Goal: Task Accomplishment & Management: Use online tool/utility

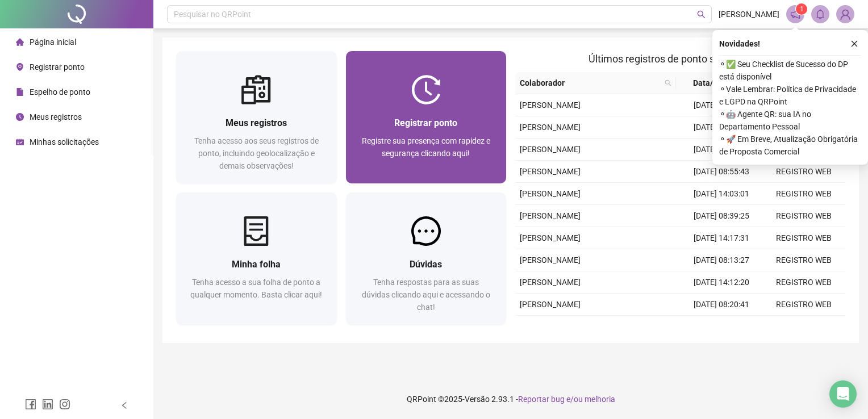
click at [420, 122] on span "Registrar ponto" at bounding box center [425, 123] width 63 height 11
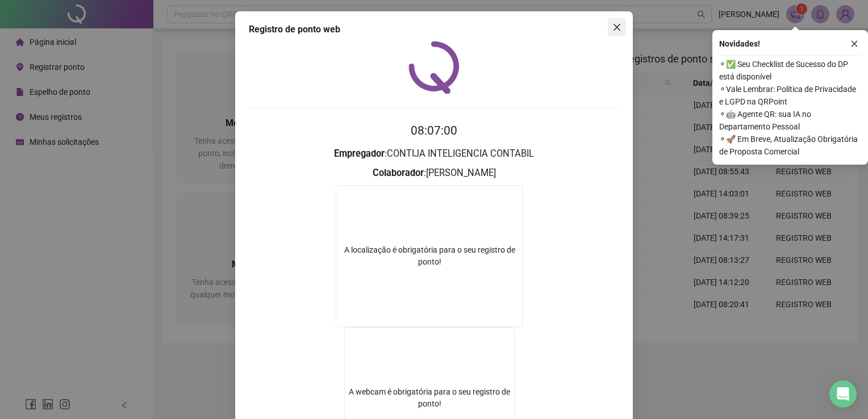
click at [616, 31] on icon "close" at bounding box center [616, 27] width 9 height 9
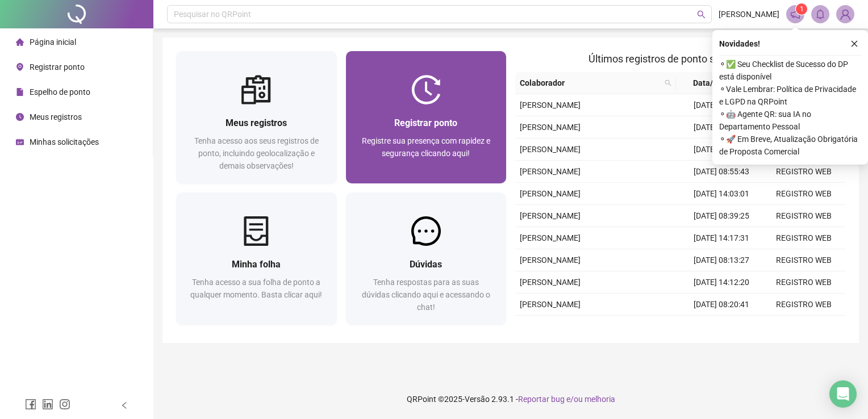
click at [457, 124] on span "Registrar ponto" at bounding box center [425, 123] width 63 height 11
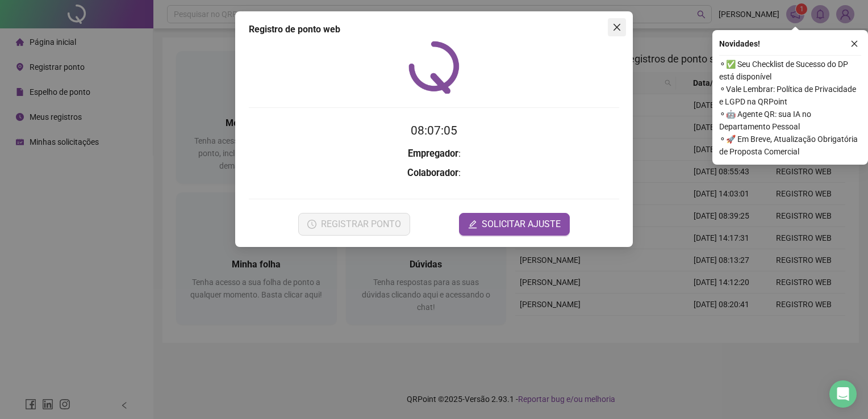
click at [620, 28] on icon "close" at bounding box center [616, 27] width 9 height 9
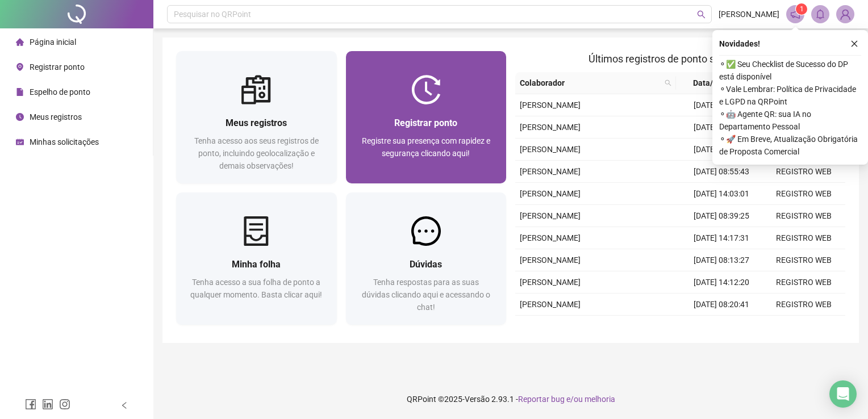
click at [441, 93] on div at bounding box center [426, 90] width 161 height 30
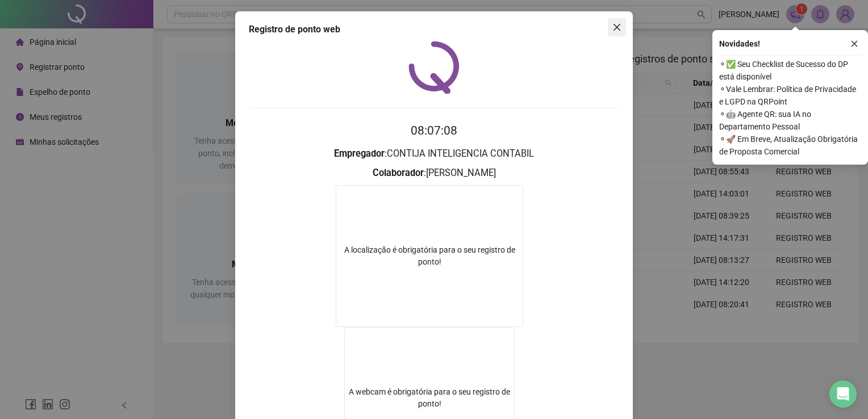
click at [613, 27] on icon "close" at bounding box center [616, 27] width 7 height 7
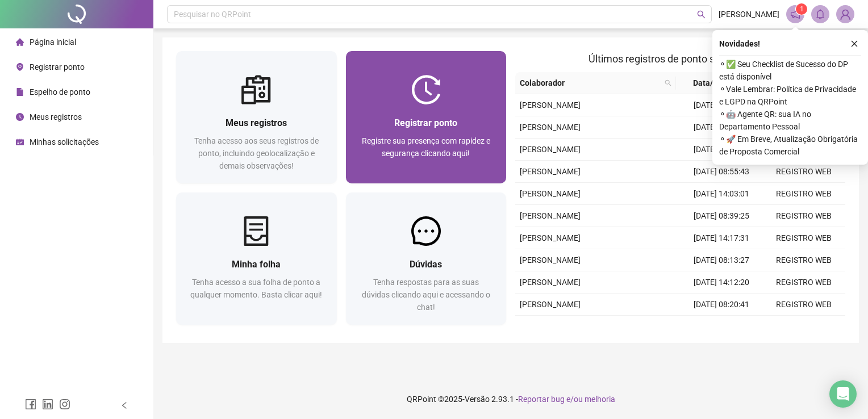
click at [472, 87] on div at bounding box center [426, 90] width 161 height 30
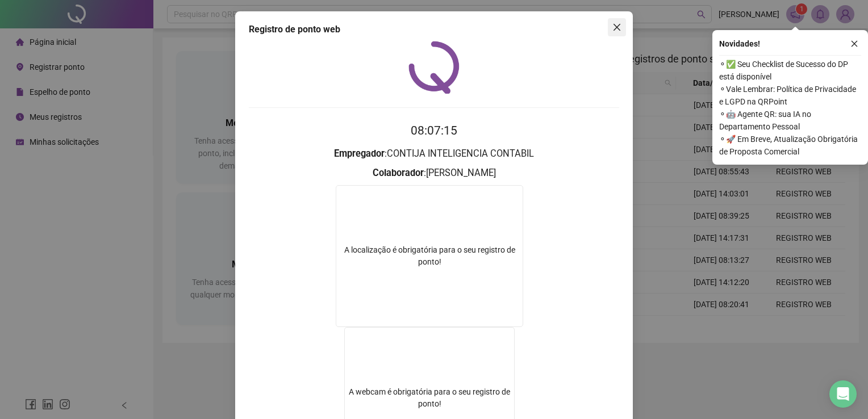
click at [613, 28] on icon "close" at bounding box center [616, 27] width 7 height 7
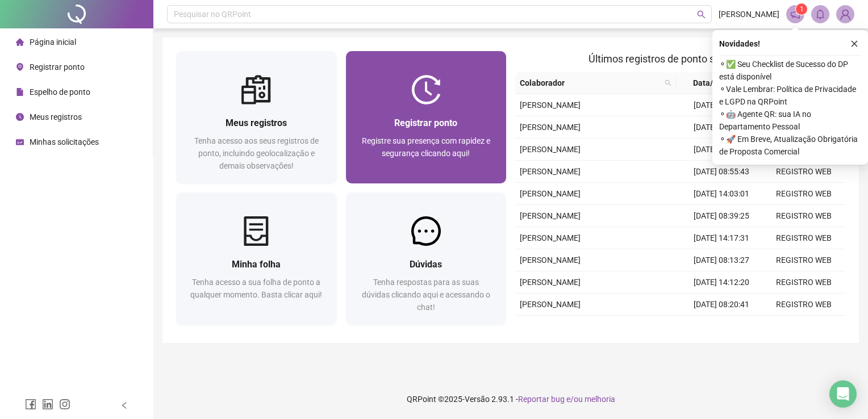
click at [448, 114] on div "Registrar ponto Registre sua presença com rapidez e segurança clicando aqui!" at bounding box center [426, 143] width 161 height 79
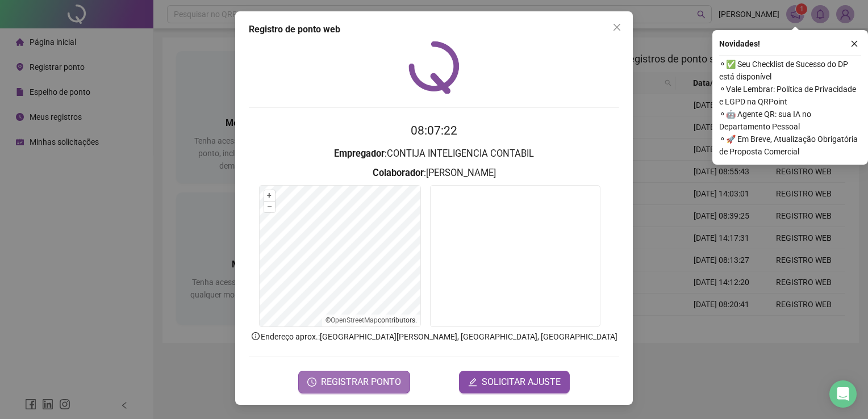
click at [387, 376] on span "REGISTRAR PONTO" at bounding box center [361, 382] width 80 height 14
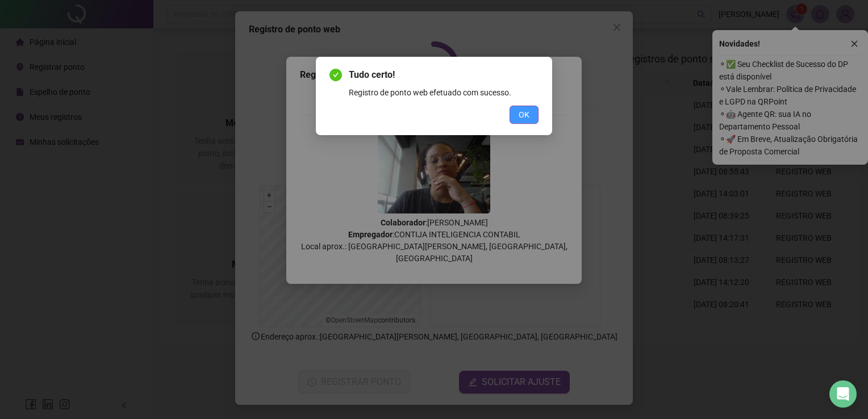
click at [522, 119] on span "OK" at bounding box center [523, 114] width 11 height 12
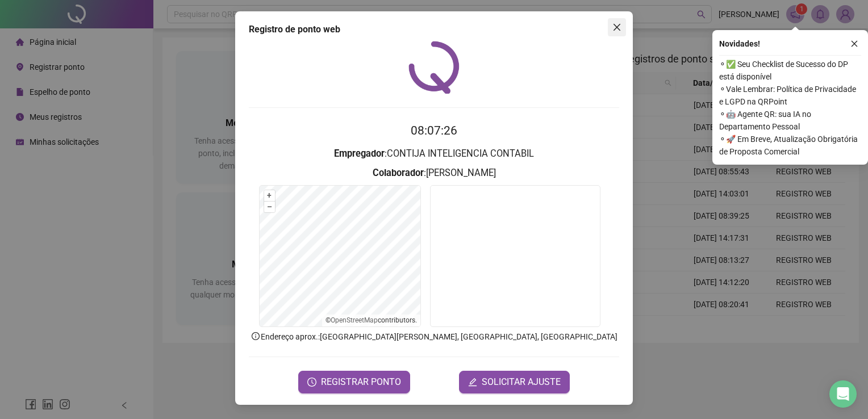
click at [618, 24] on icon "close" at bounding box center [616, 27] width 9 height 9
